Goal: Book appointment/travel/reservation

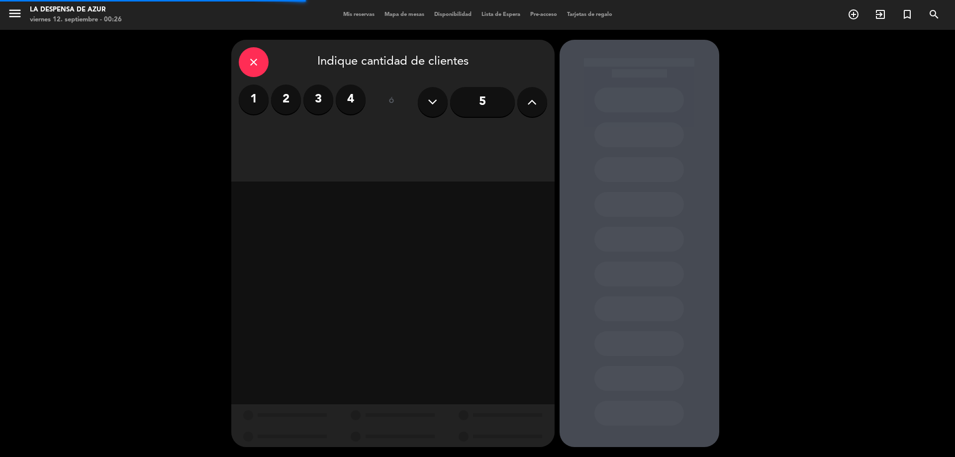
click at [288, 99] on label "2" at bounding box center [286, 100] width 30 height 30
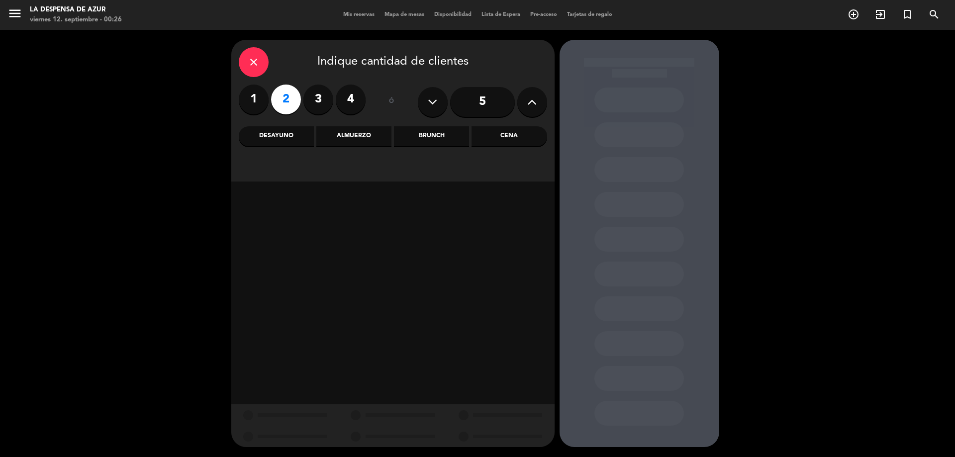
click at [436, 132] on div "Brunch" at bounding box center [431, 136] width 75 height 20
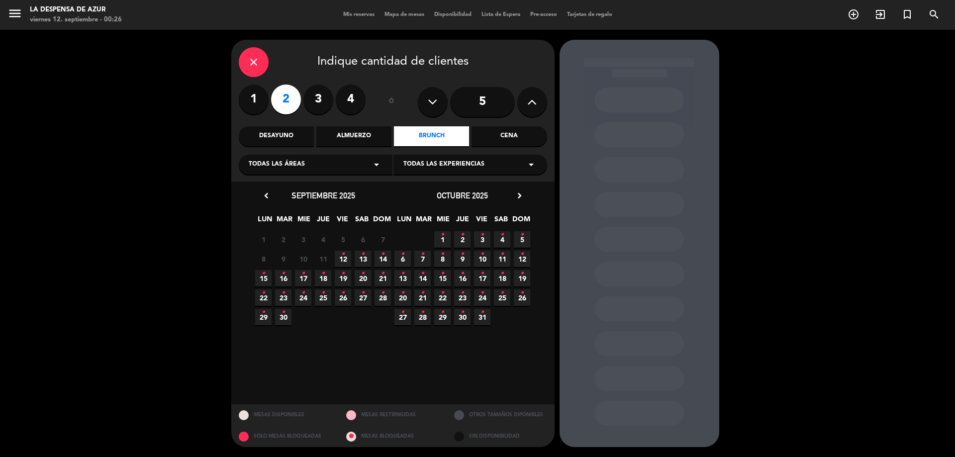
drag, startPoint x: 266, startPoint y: 279, endPoint x: 297, endPoint y: 278, distance: 30.9
click at [268, 279] on span "15 •" at bounding box center [263, 278] width 16 height 16
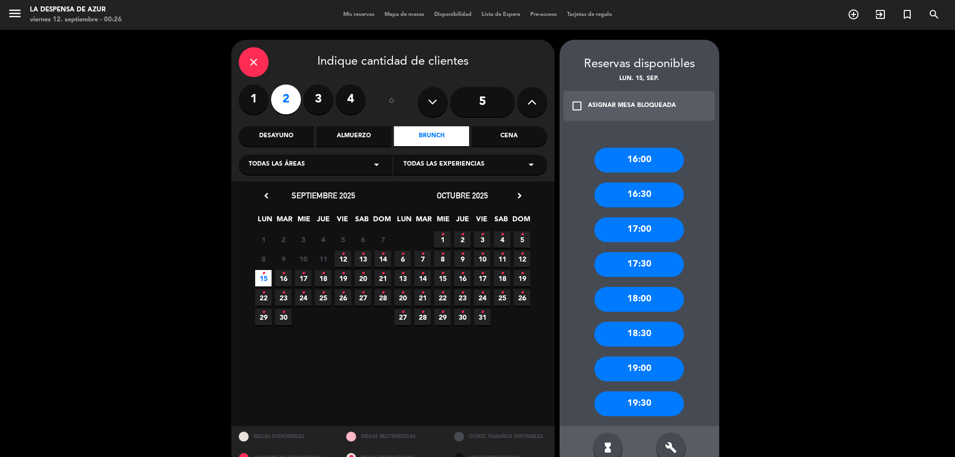
click at [629, 300] on div "18:00" at bounding box center [639, 299] width 90 height 25
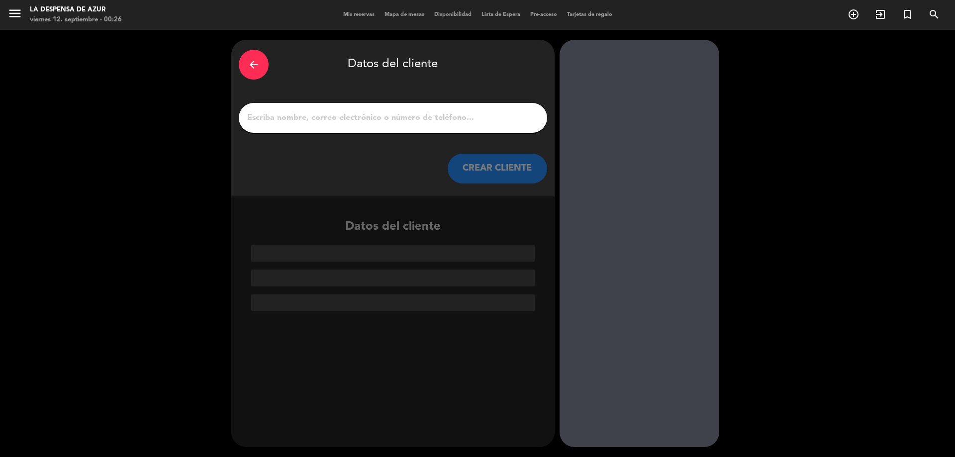
click at [377, 110] on div at bounding box center [393, 118] width 308 height 30
click at [369, 117] on input "1" at bounding box center [392, 118] width 293 height 14
paste input "[PERSON_NAME] [PHONE_NUMBER]// v-21870"
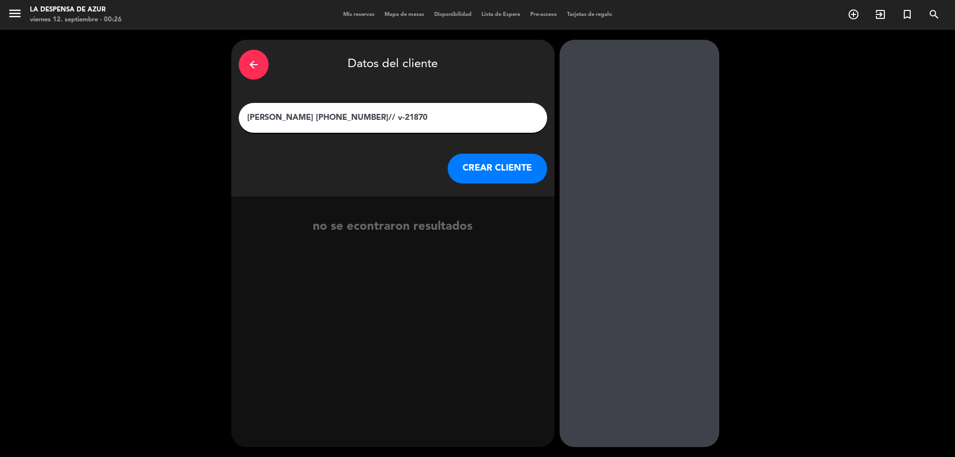
drag, startPoint x: 304, startPoint y: 116, endPoint x: 432, endPoint y: 121, distance: 127.9
click at [429, 119] on input "[PERSON_NAME] [PHONE_NUMBER]// v-21870" at bounding box center [392, 118] width 293 height 14
type input "[PERSON_NAME]"
click at [485, 164] on button "CREAR CLIENTE" at bounding box center [497, 169] width 99 height 30
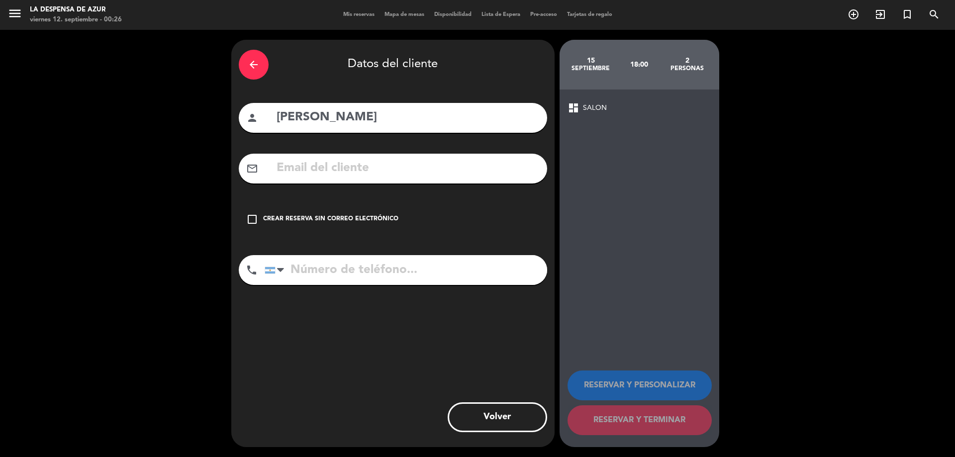
click at [306, 271] on input "tel" at bounding box center [406, 270] width 282 height 30
paste input "[PHONE_NUMBER]// v-21870"
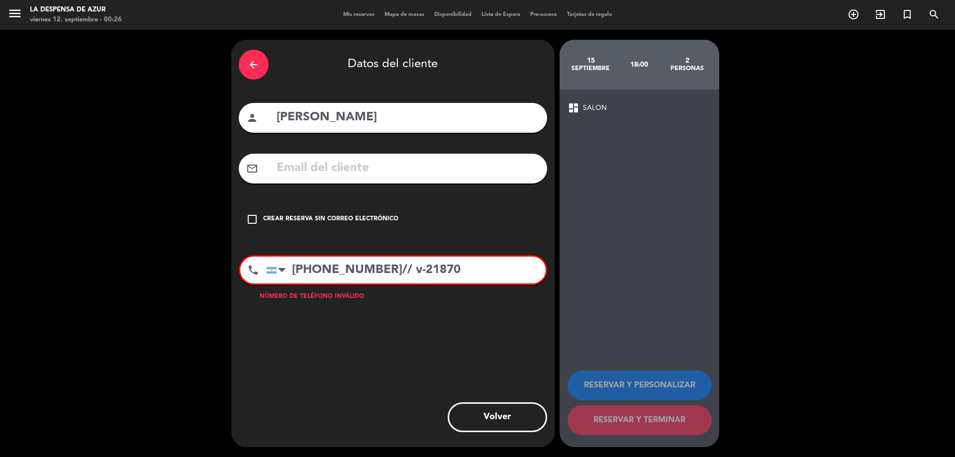
drag, startPoint x: 370, startPoint y: 267, endPoint x: 466, endPoint y: 281, distance: 97.6
click at [467, 280] on input "[PHONE_NUMBER]// v-21870" at bounding box center [406, 270] width 280 height 27
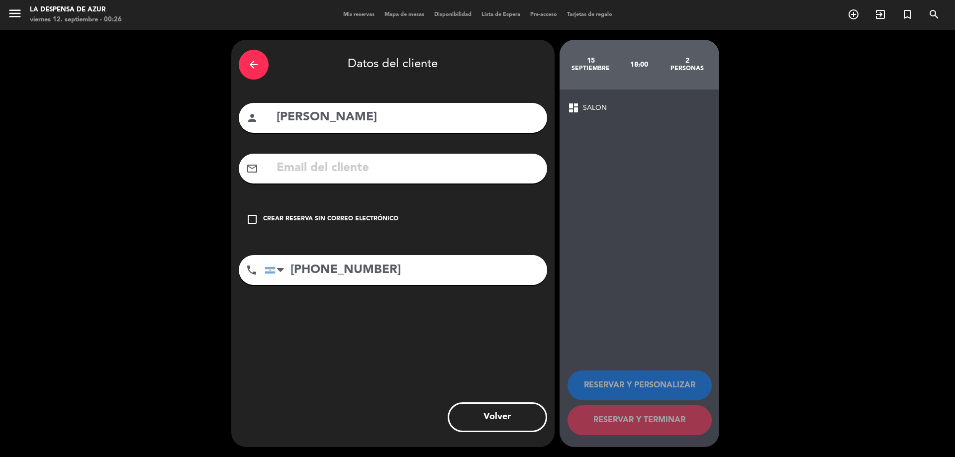
type input "[PHONE_NUMBER]"
click at [255, 220] on icon "check_box_outline_blank" at bounding box center [252, 219] width 12 height 12
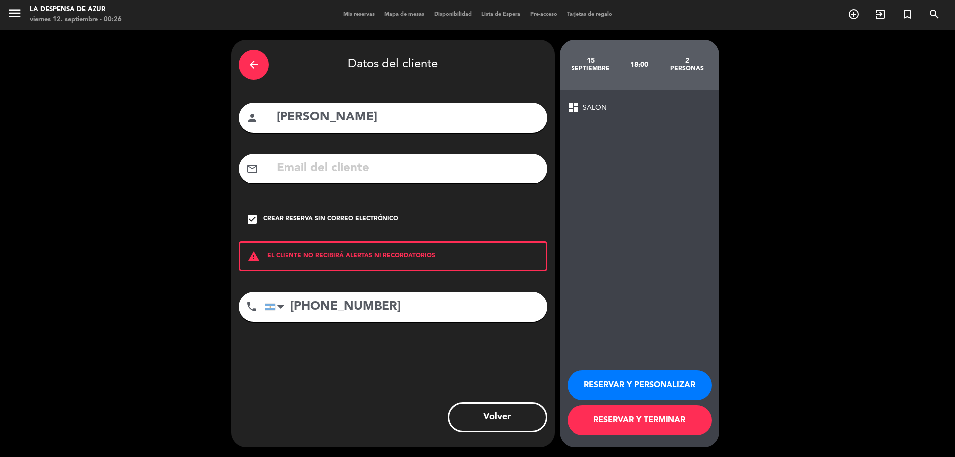
click at [671, 385] on button "RESERVAR Y PERSONALIZAR" at bounding box center [639, 386] width 144 height 30
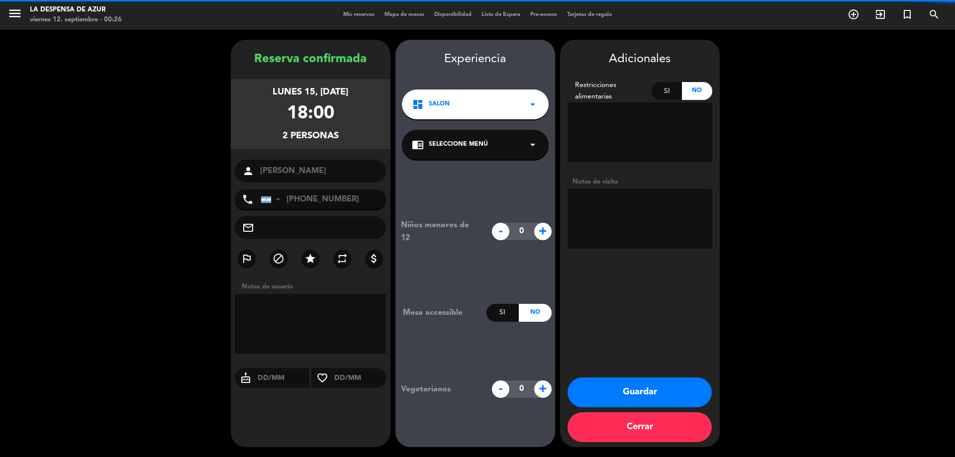
click at [605, 214] on textarea at bounding box center [639, 219] width 145 height 60
paste textarea "// v-21870"
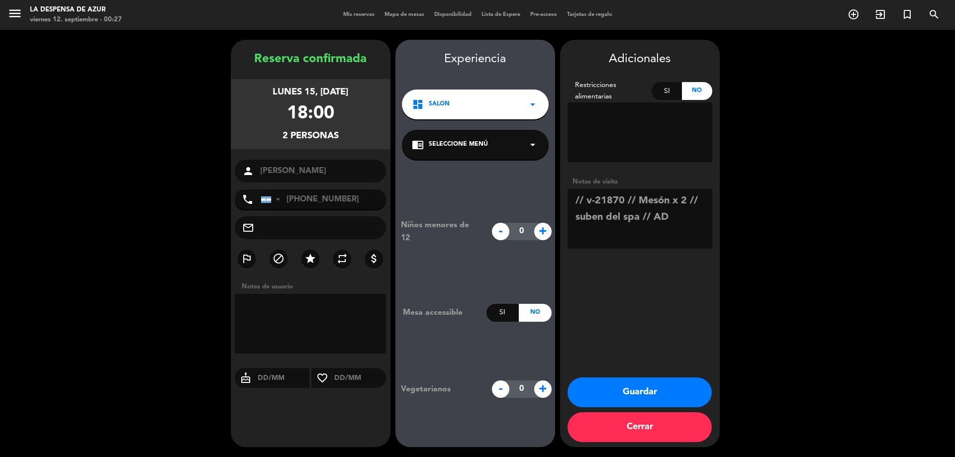
click at [645, 197] on textarea at bounding box center [639, 219] width 145 height 60
type textarea "// v-21870 // Merienda mesón x 2 // suben del spa // AD"
click at [668, 391] on button "Guardar" at bounding box center [639, 392] width 144 height 30
